Goal: Task Accomplishment & Management: Manage account settings

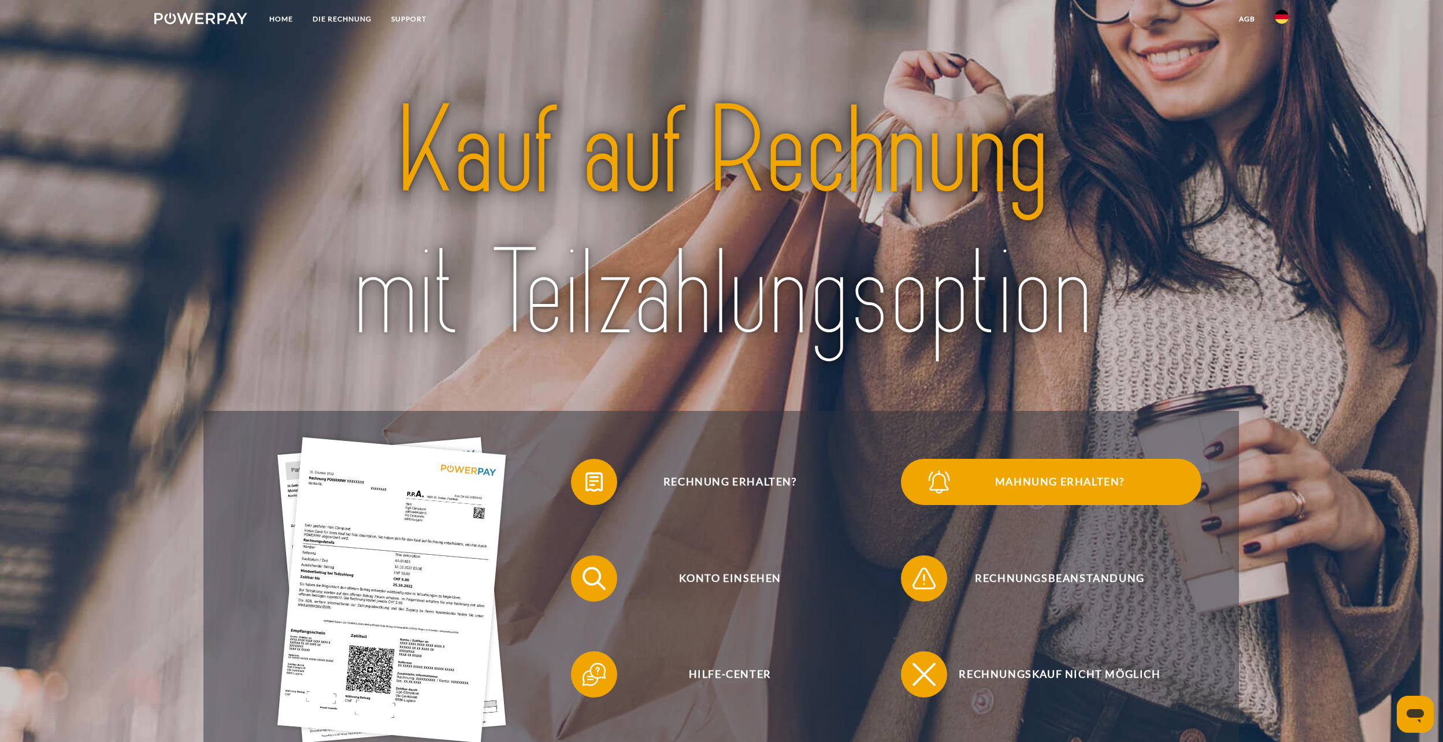
click at [1042, 482] on span "Mahnung erhalten?" at bounding box center [1059, 482] width 283 height 46
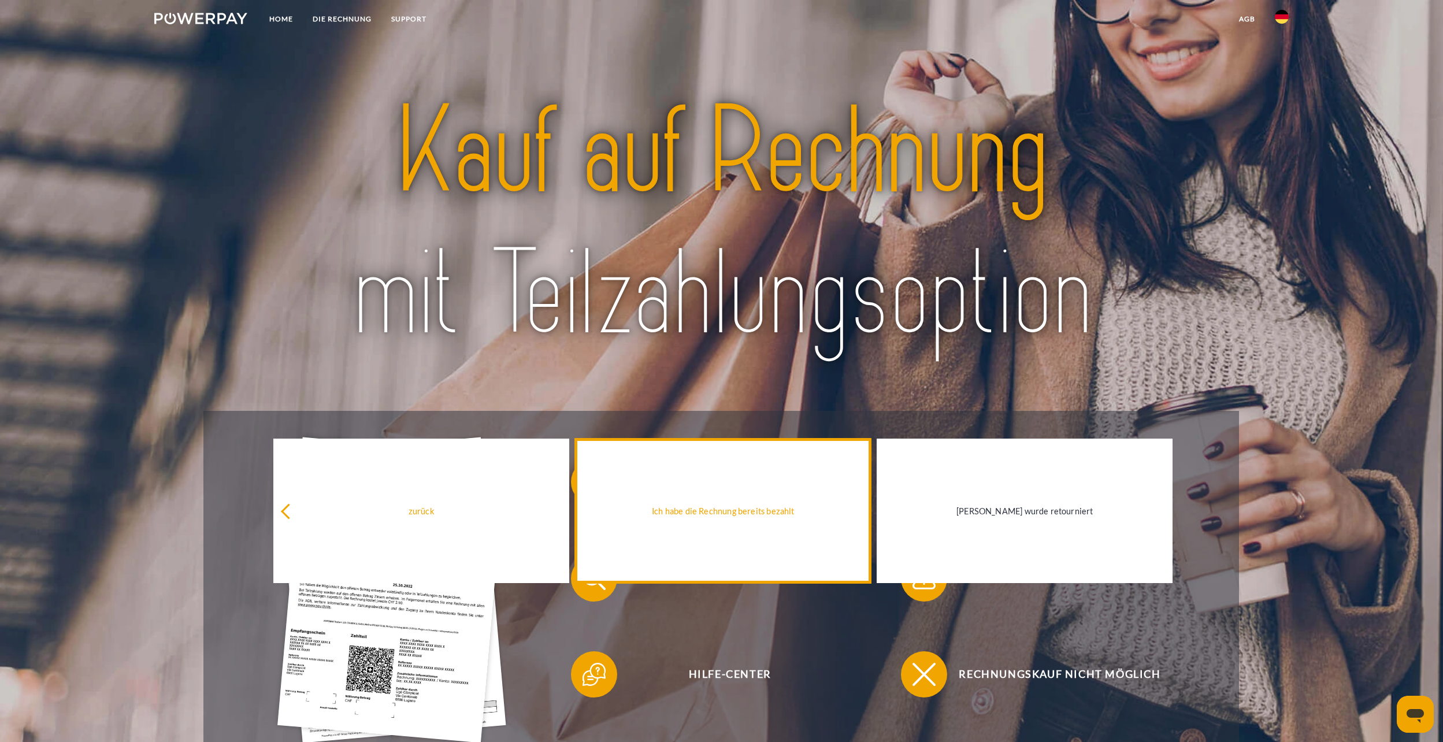
click at [748, 518] on div "Ich habe die Rechnung bereits bezahlt" at bounding box center [723, 511] width 282 height 16
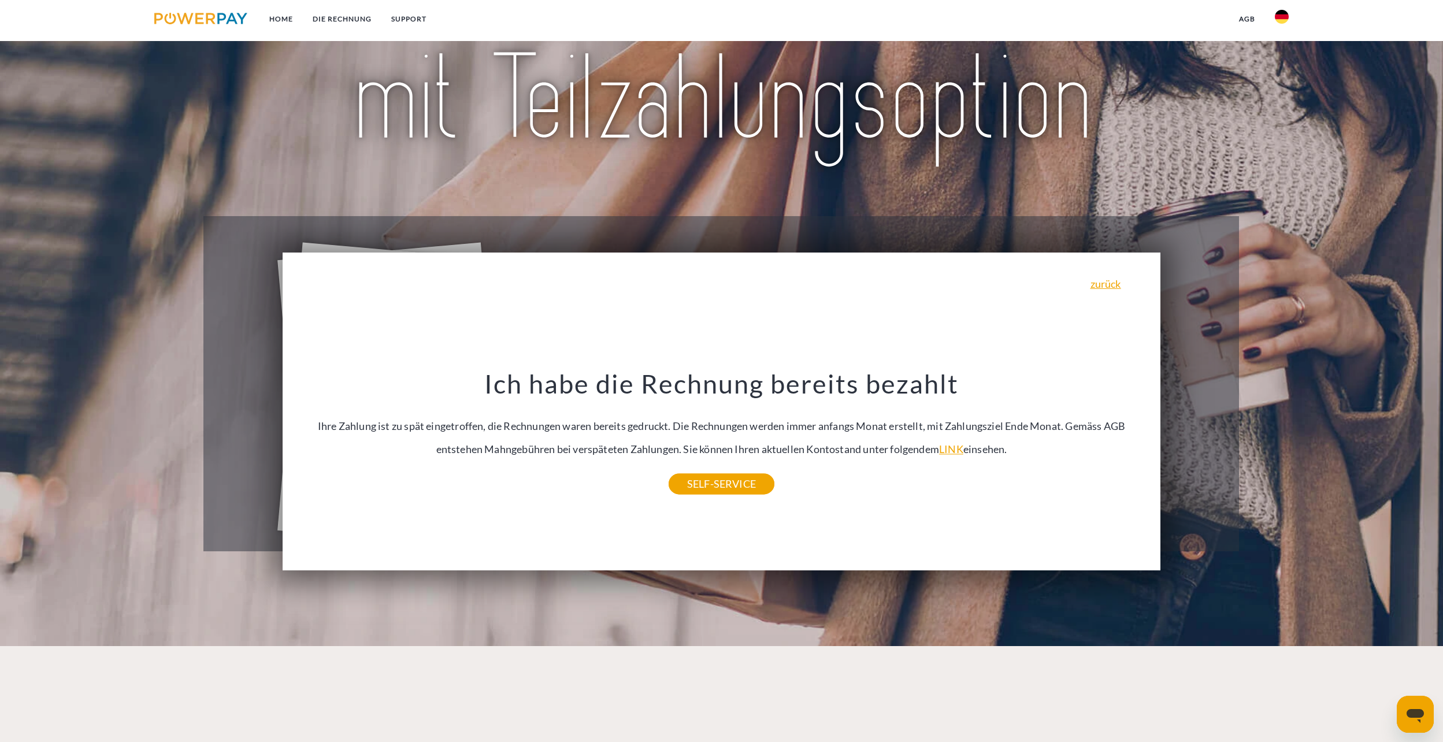
scroll to position [289, 0]
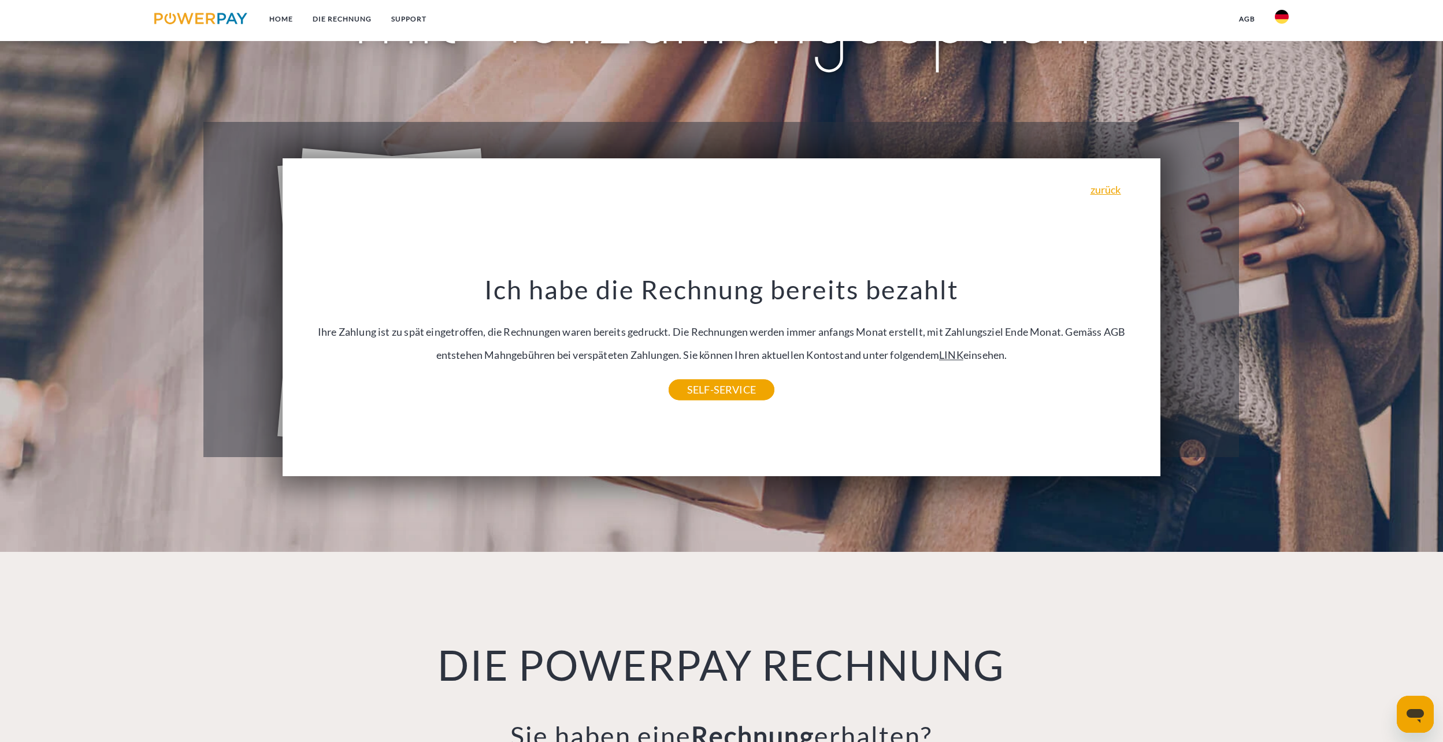
click at [949, 356] on link "LINK" at bounding box center [951, 355] width 24 height 13
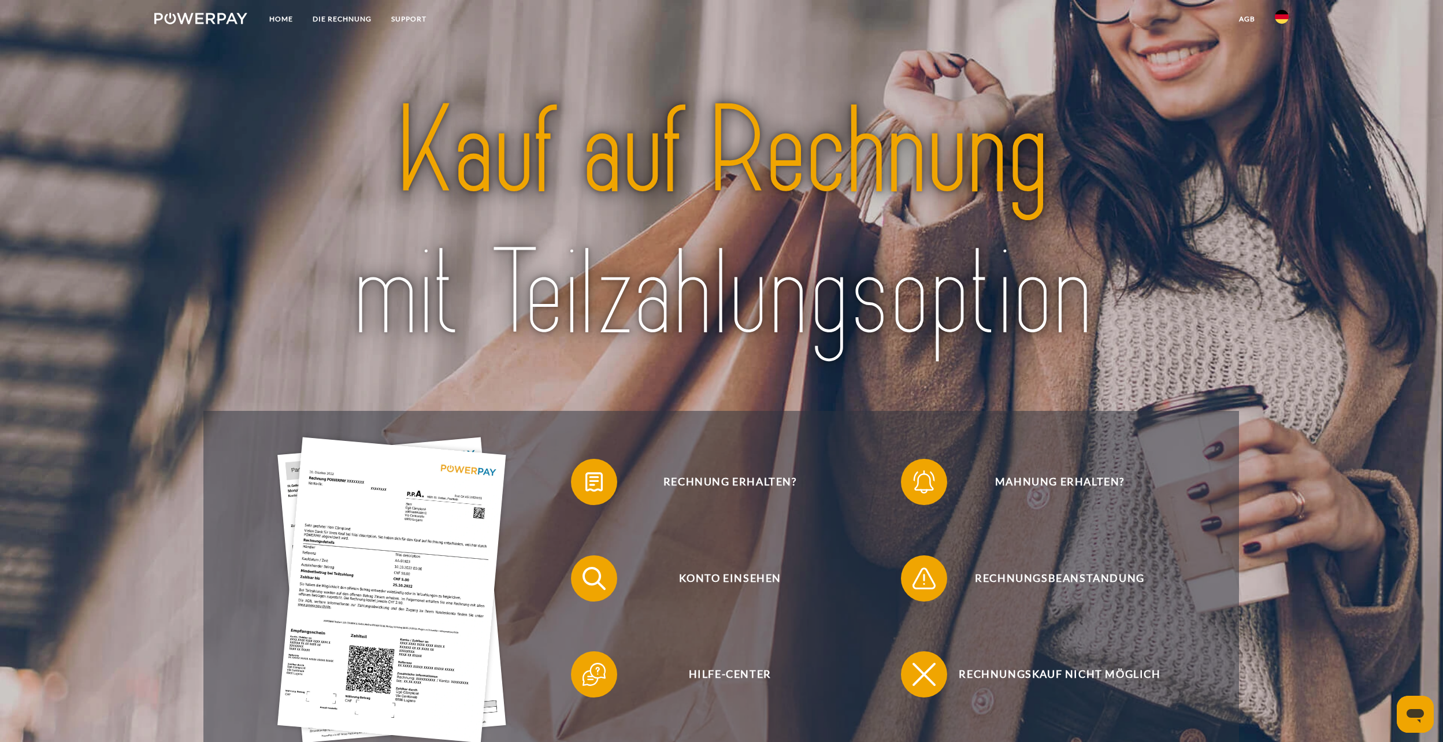
click at [1246, 18] on link "agb" at bounding box center [1247, 19] width 36 height 21
click at [406, 18] on link "SUPPORT" at bounding box center [408, 19] width 55 height 21
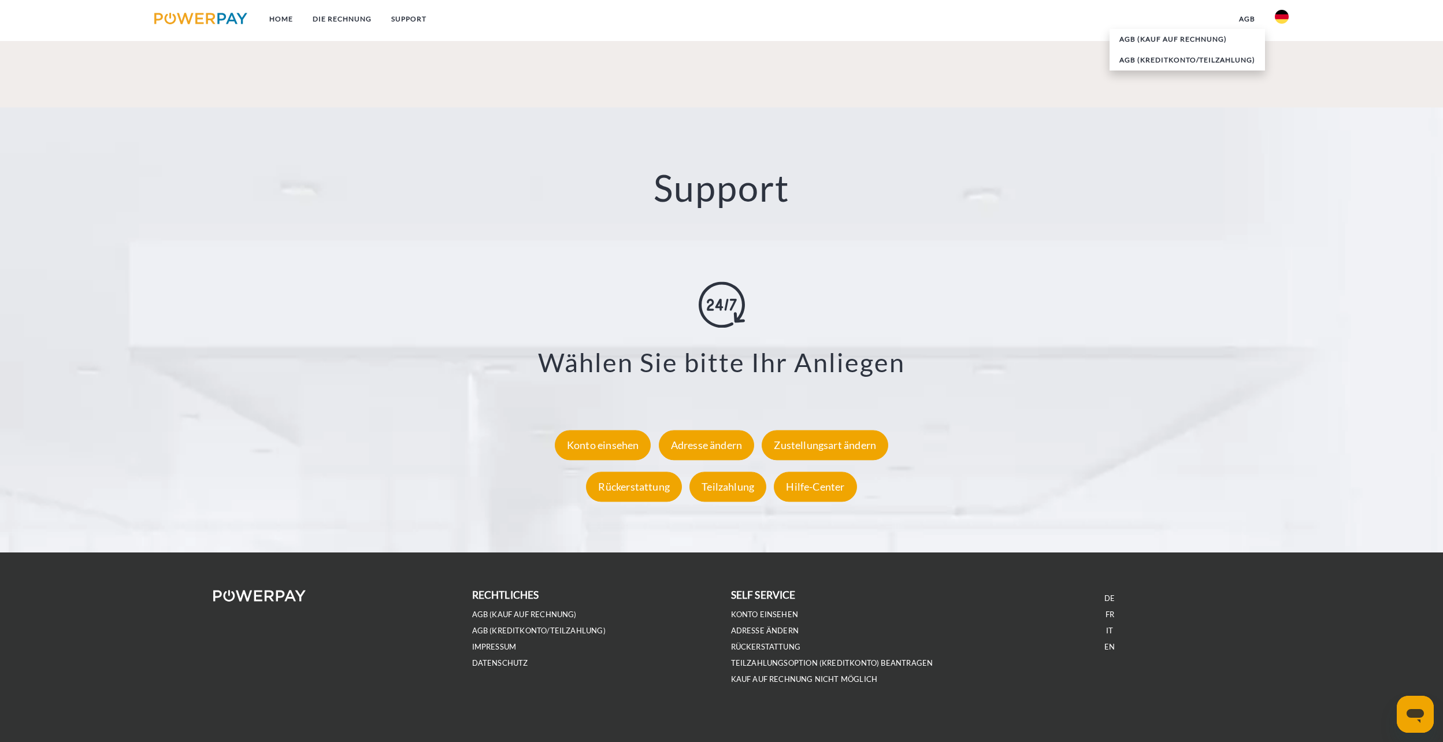
scroll to position [2015, 0]
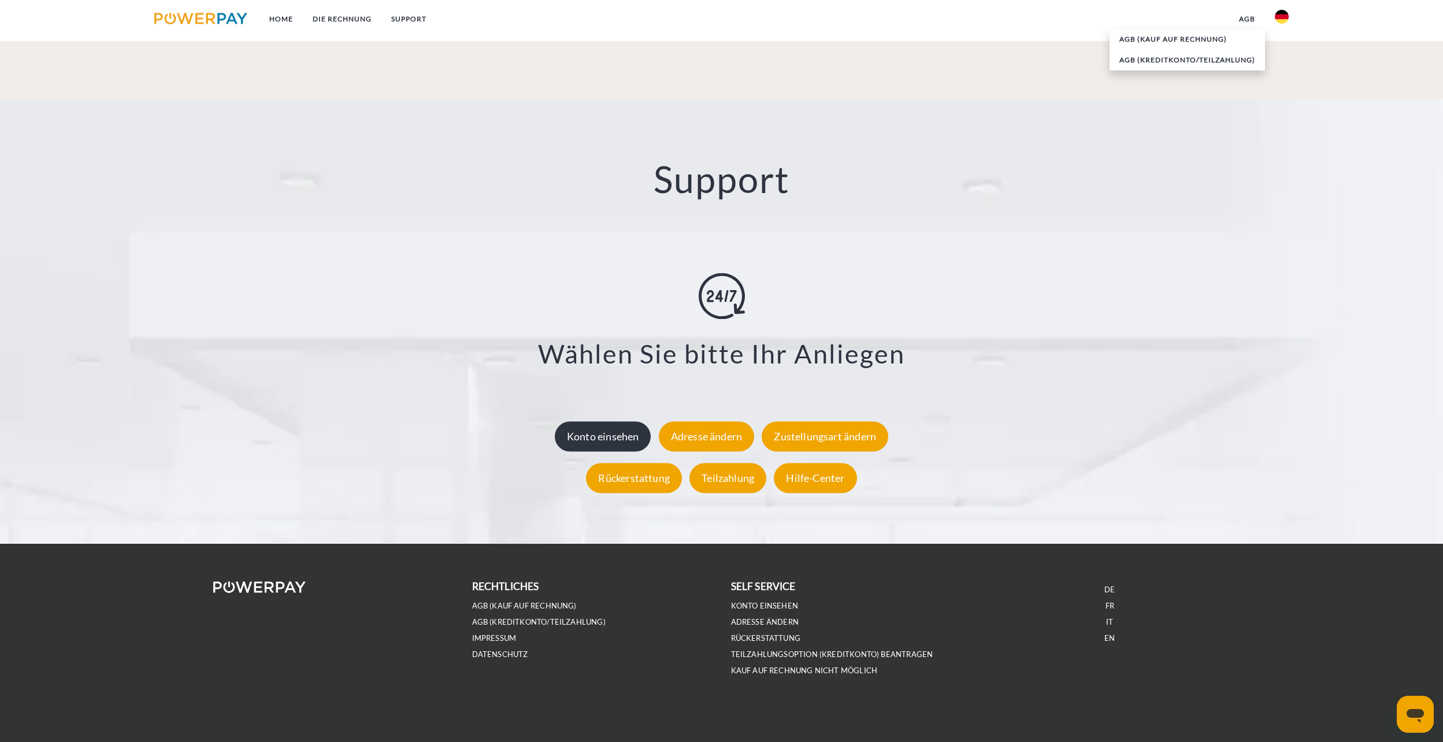
click at [610, 441] on div "Konto einsehen" at bounding box center [603, 436] width 97 height 30
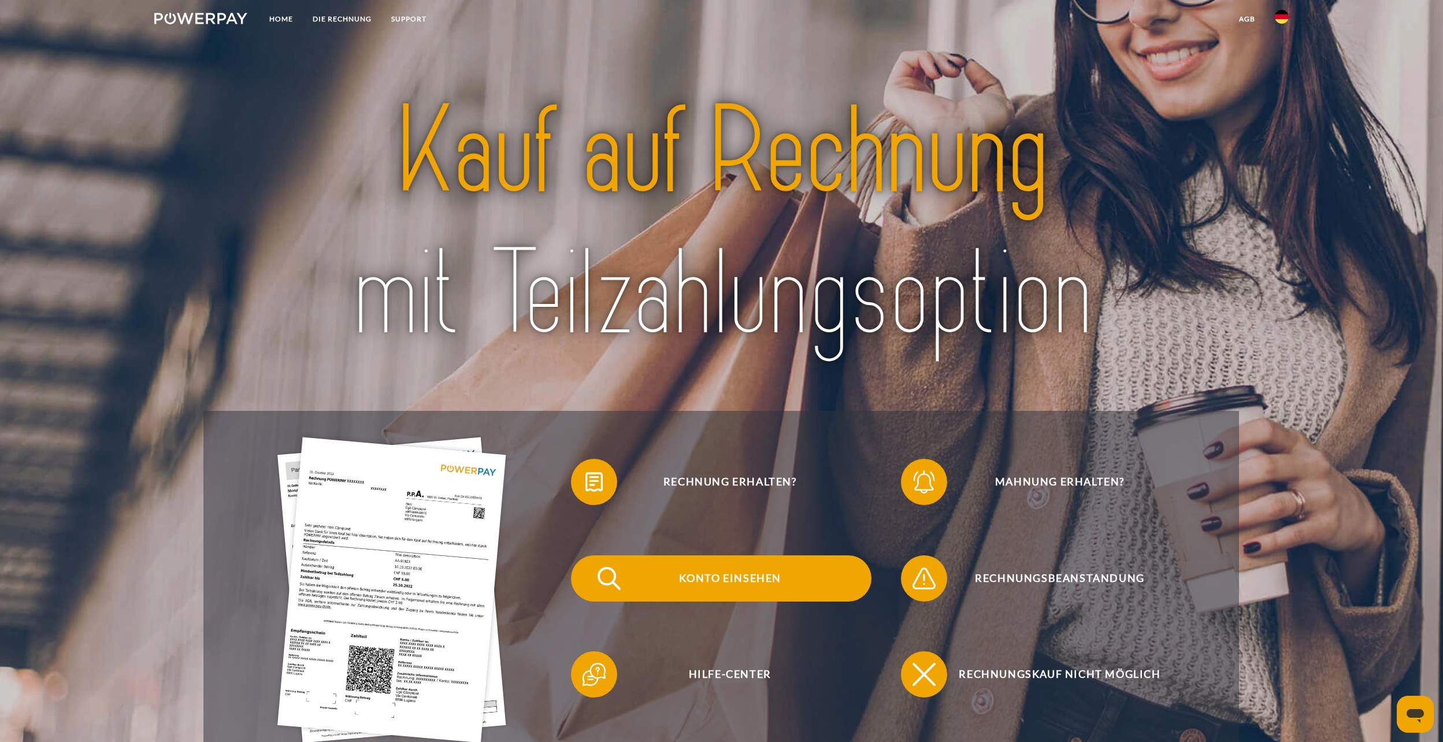
click at [740, 583] on span "Konto einsehen" at bounding box center [729, 578] width 283 height 46
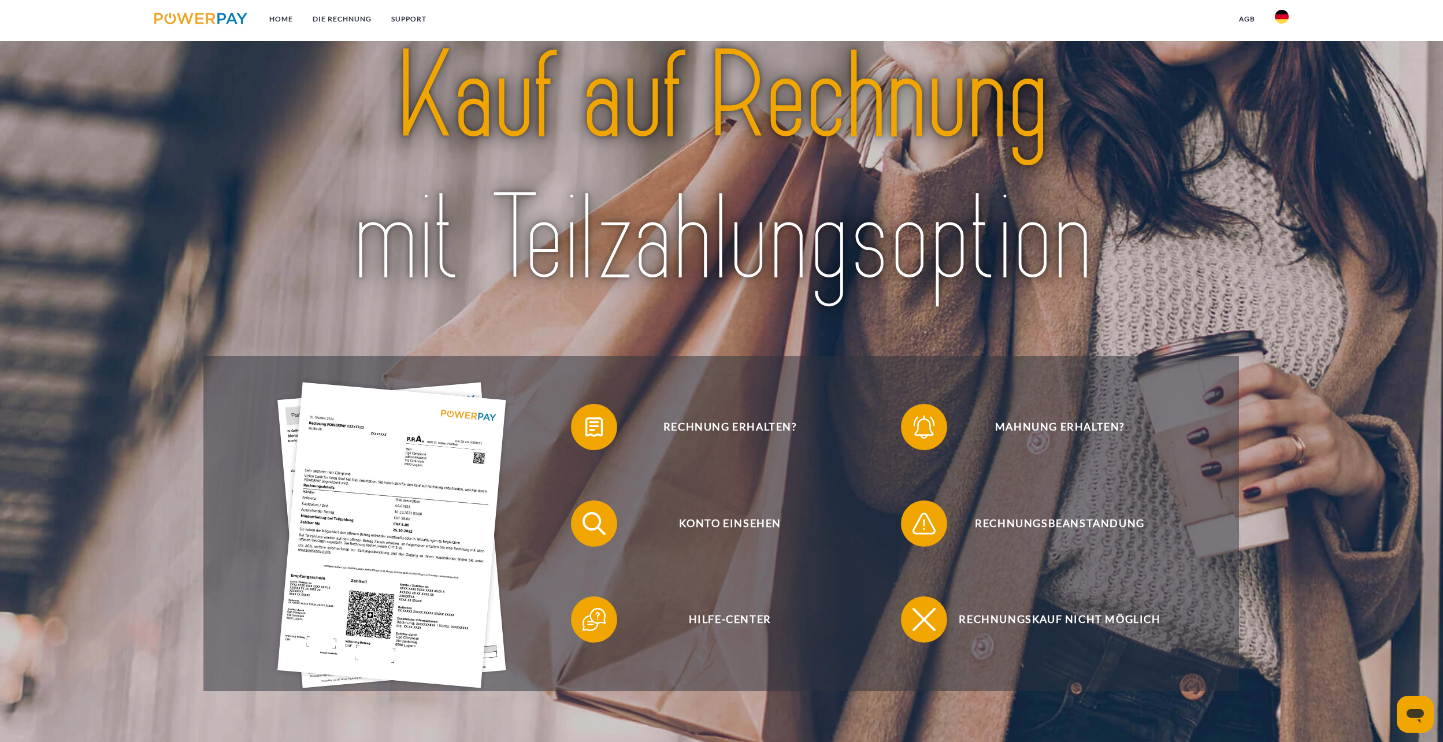
scroll to position [231, 0]
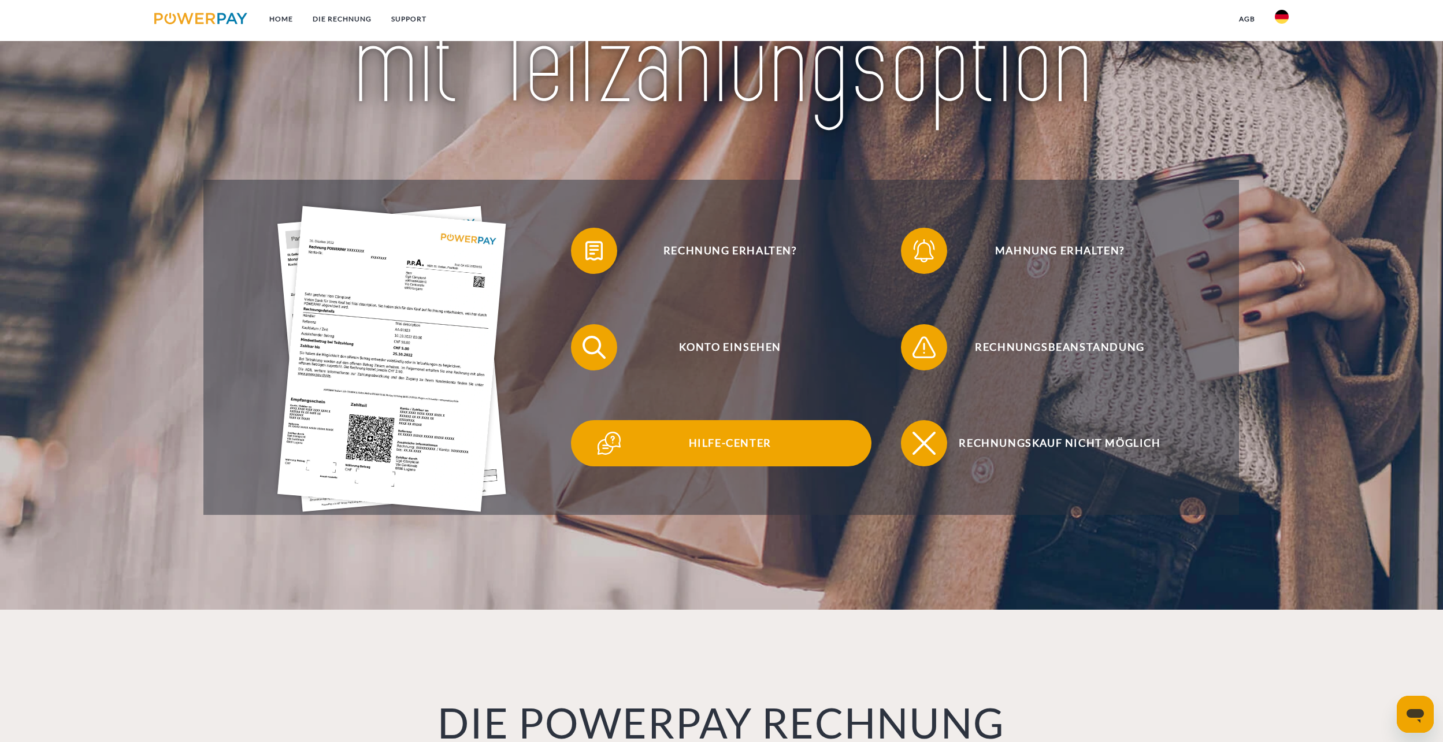
click at [725, 442] on span "Hilfe-Center" at bounding box center [729, 443] width 283 height 46
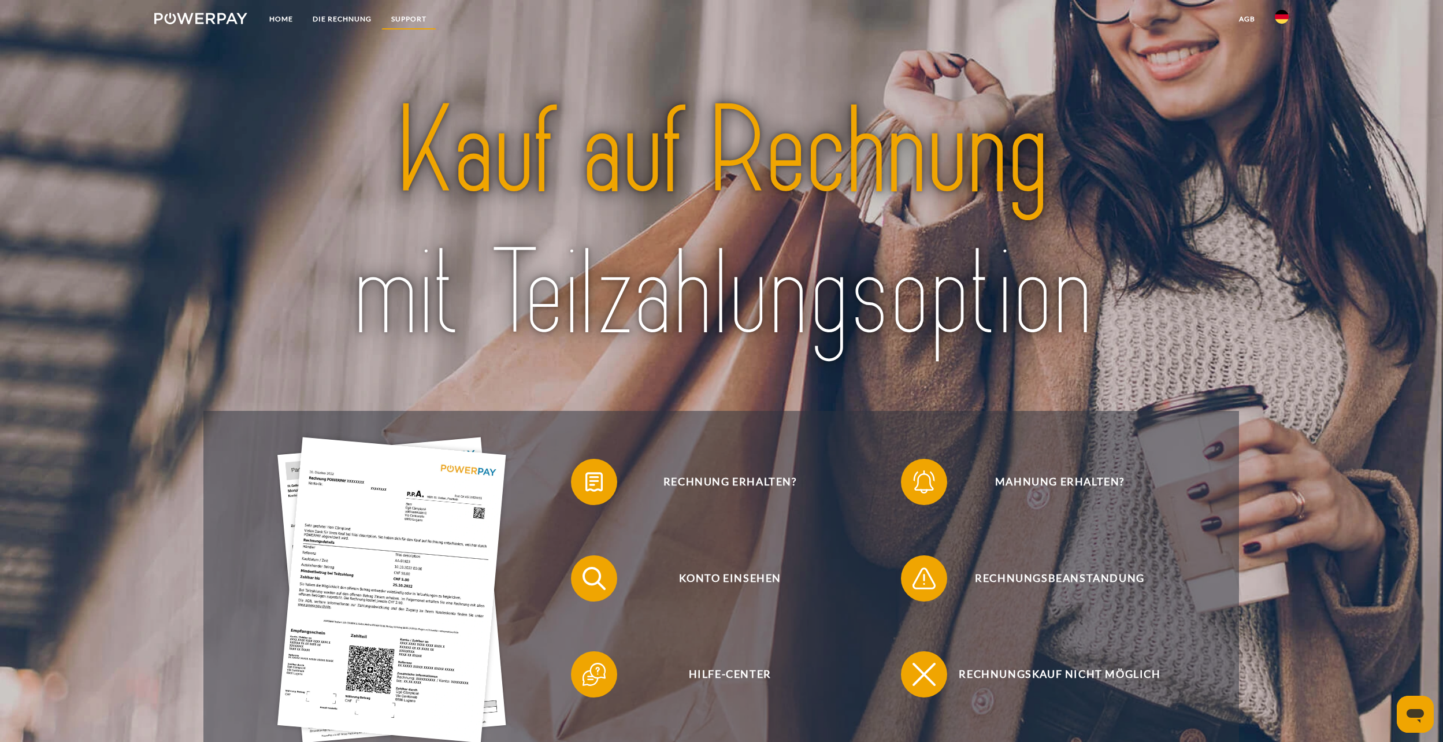
click at [407, 17] on link "SUPPORT" at bounding box center [408, 19] width 55 height 21
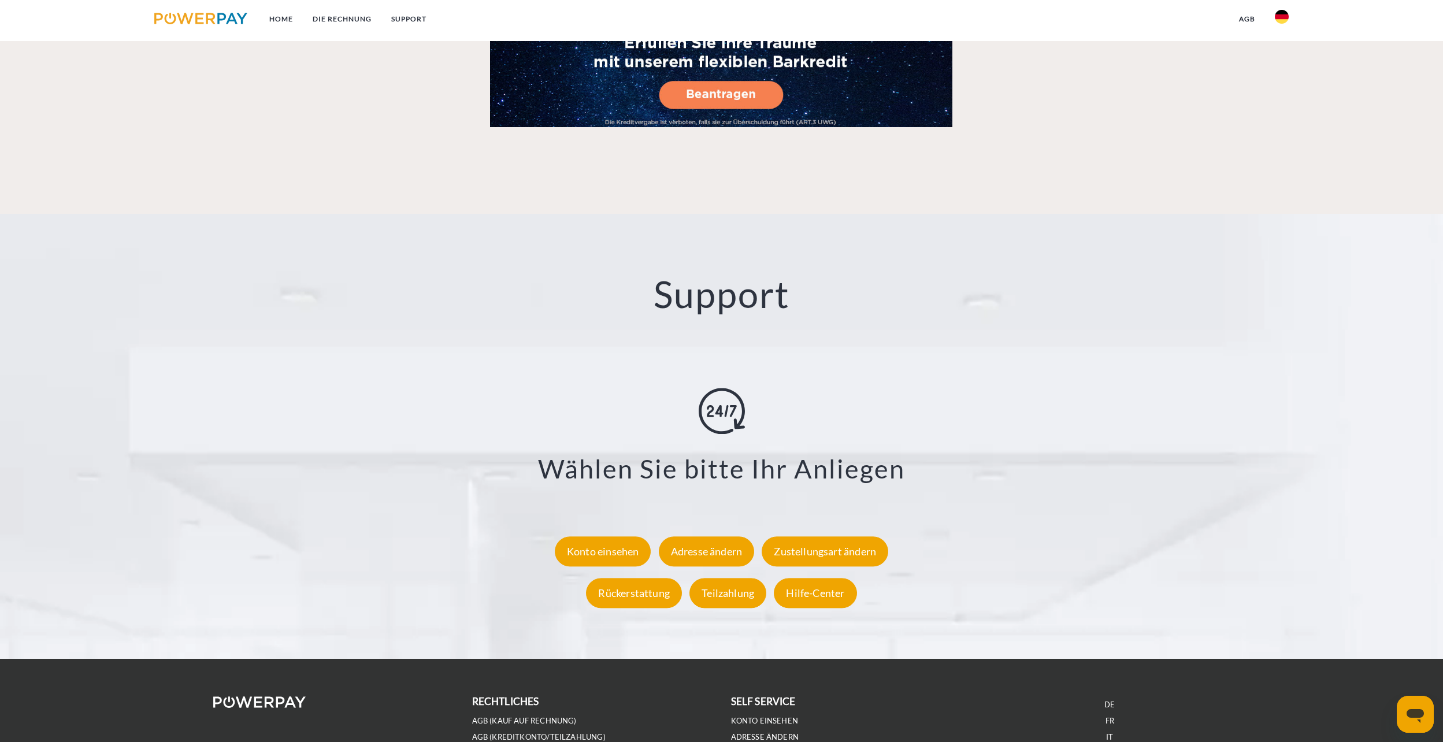
scroll to position [2015, 0]
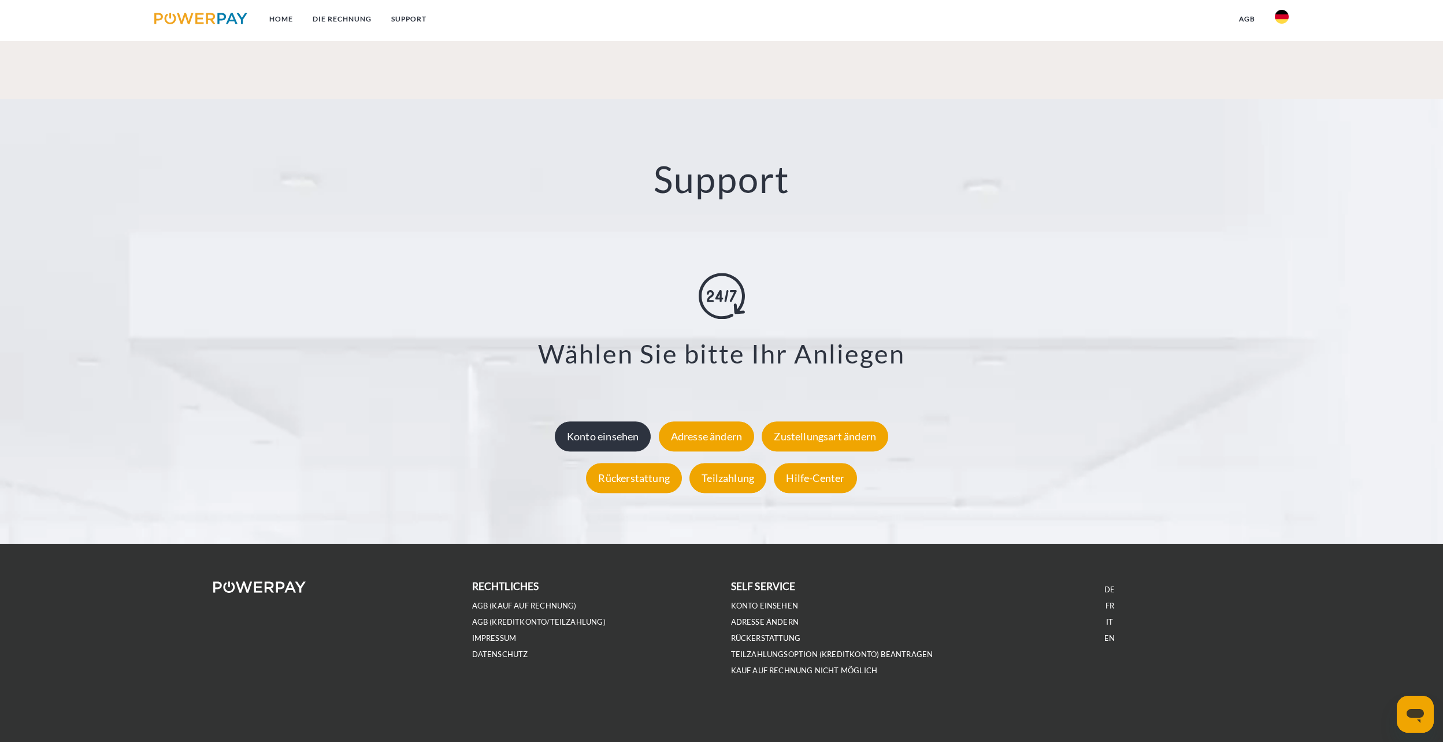
click at [601, 440] on div "Konto einsehen" at bounding box center [603, 436] width 97 height 30
click at [809, 482] on div "Hilfe-Center" at bounding box center [815, 478] width 83 height 30
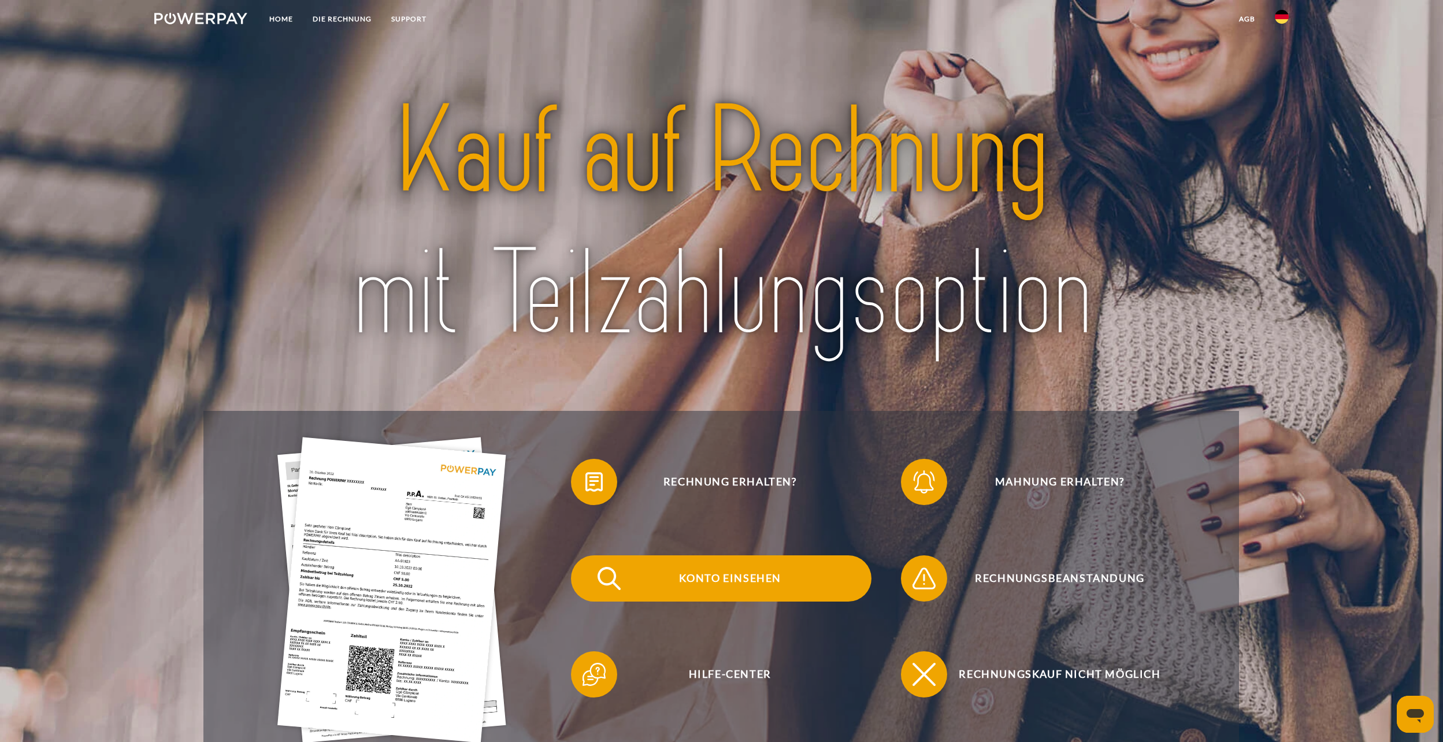
click at [696, 576] on span "Konto einsehen" at bounding box center [729, 578] width 283 height 46
